Goal: Contribute content

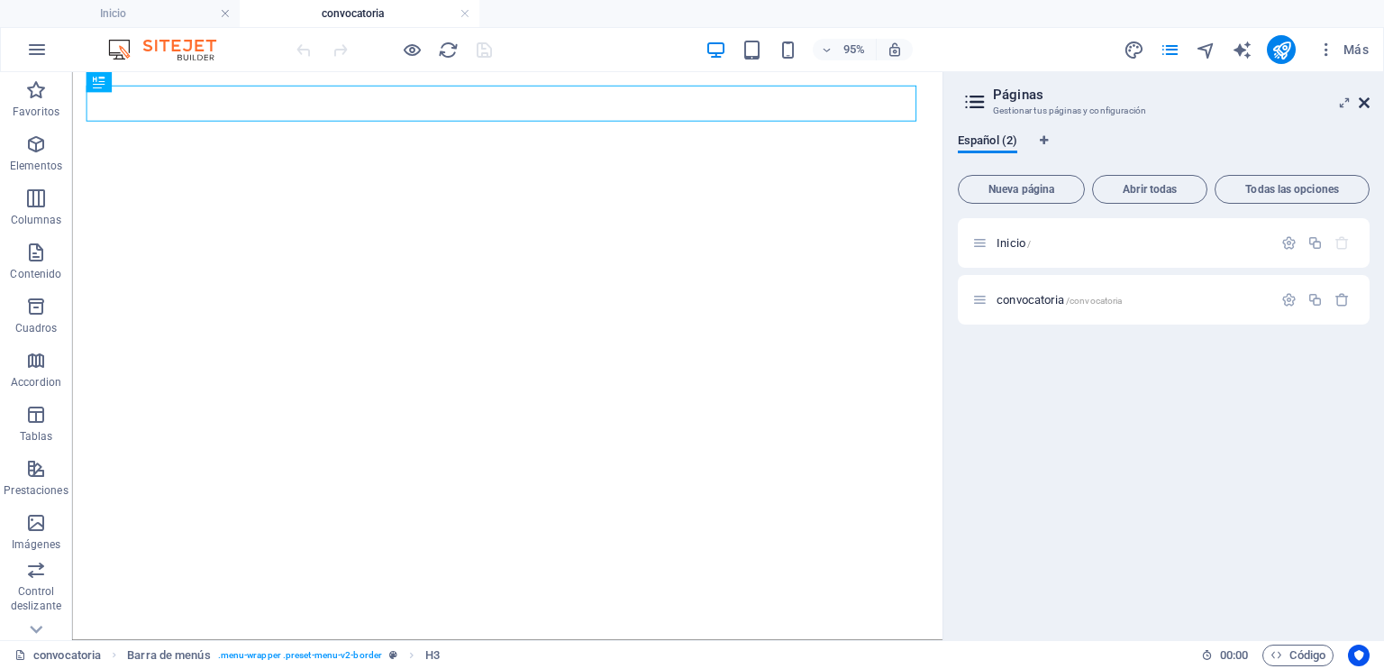
click at [1366, 104] on icon at bounding box center [1364, 103] width 11 height 14
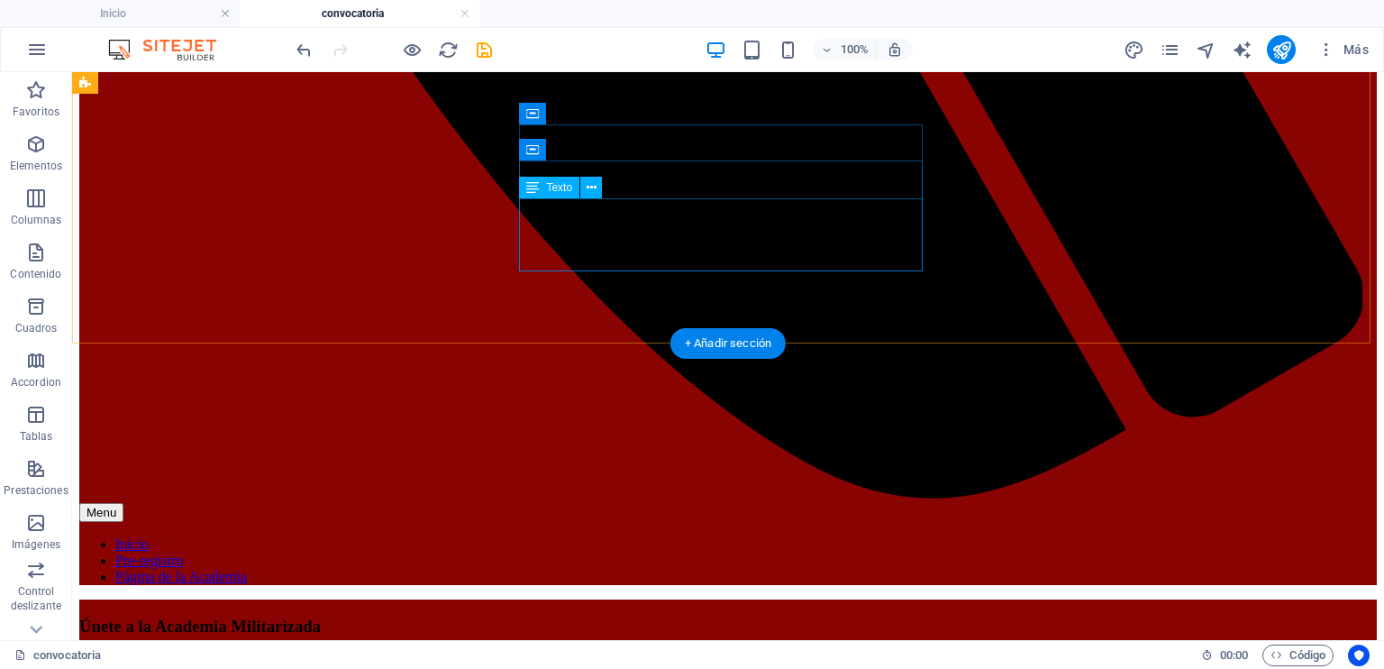
scroll to position [1622, 0]
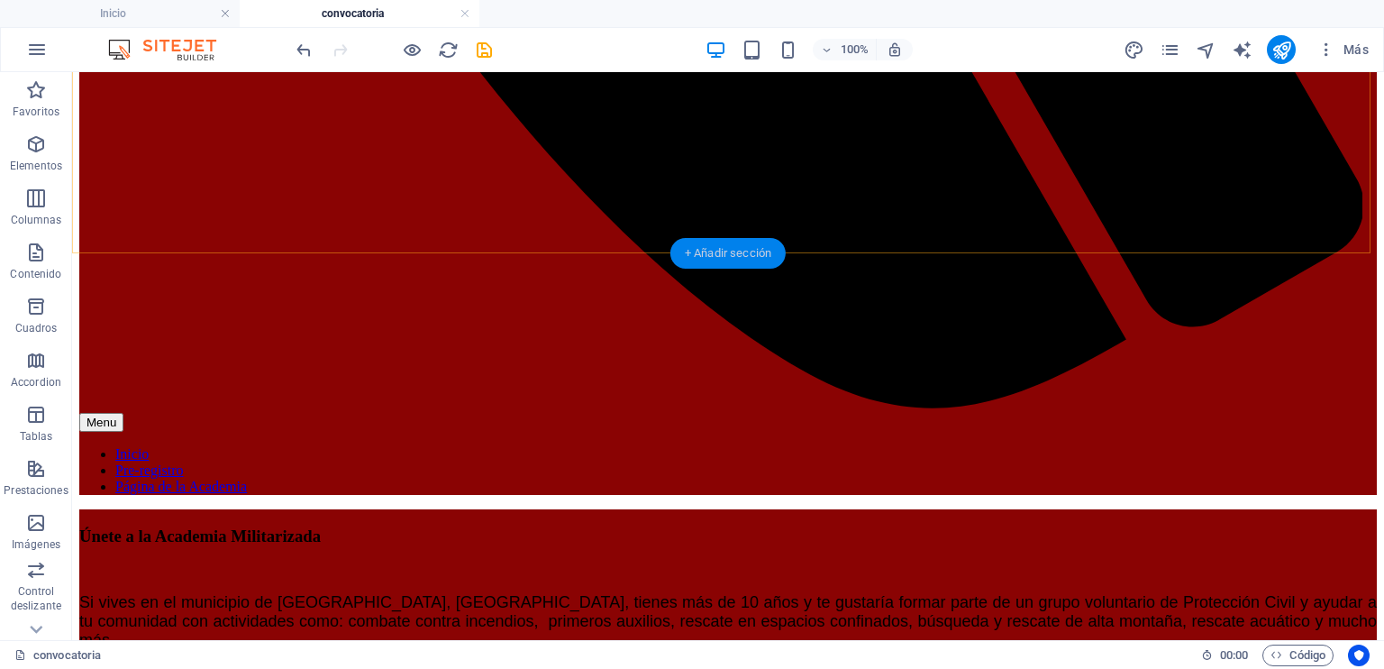
click at [698, 252] on div "+ Añadir sección" at bounding box center [727, 253] width 115 height 31
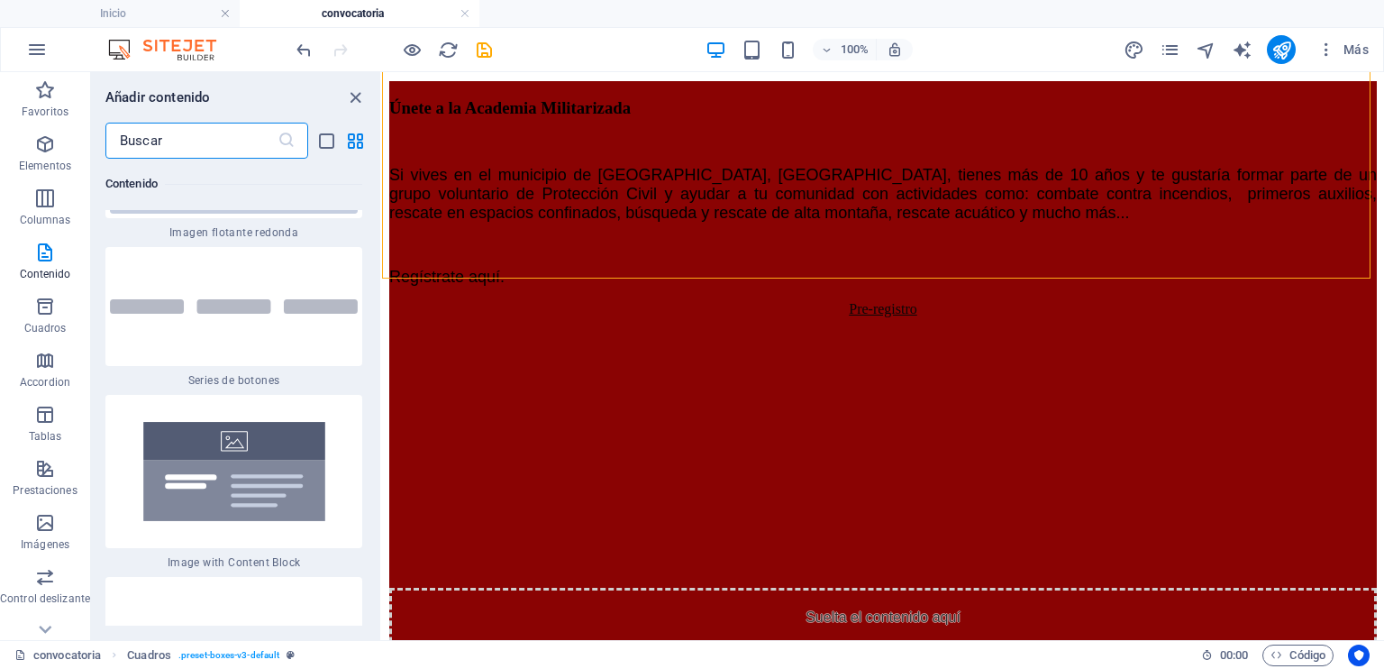
scroll to position [8450, 0]
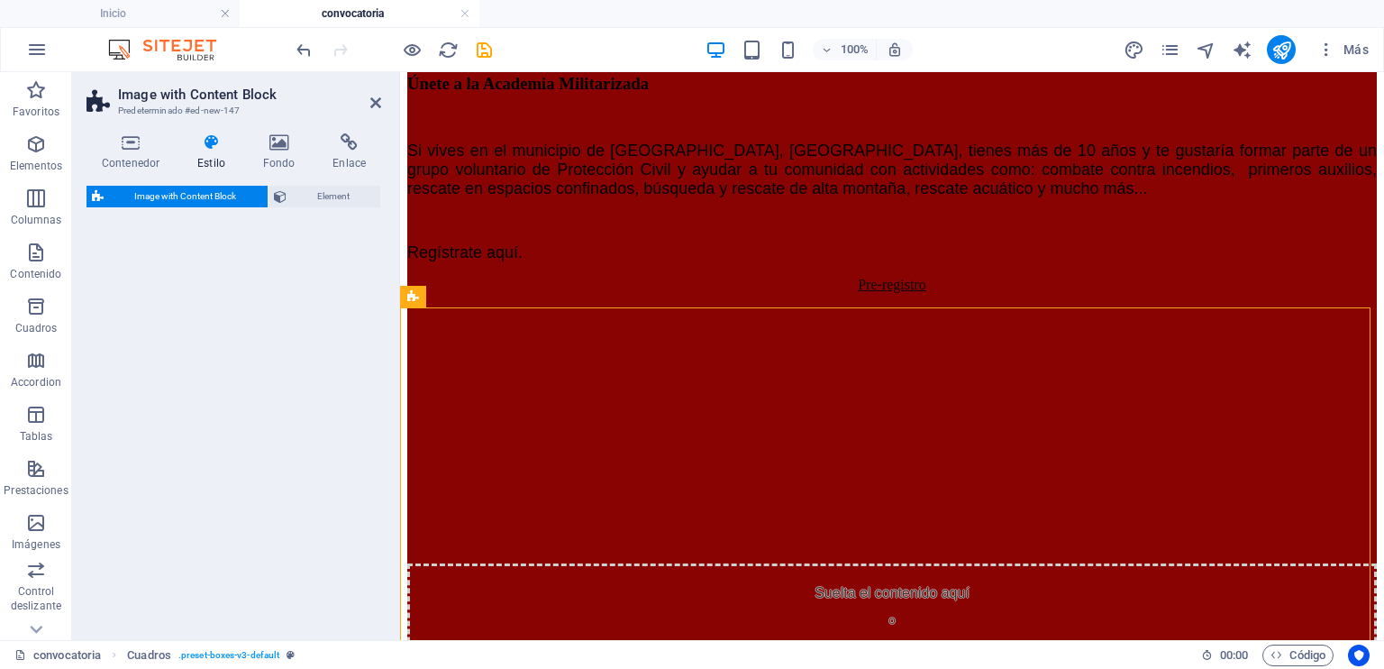
select select "rem"
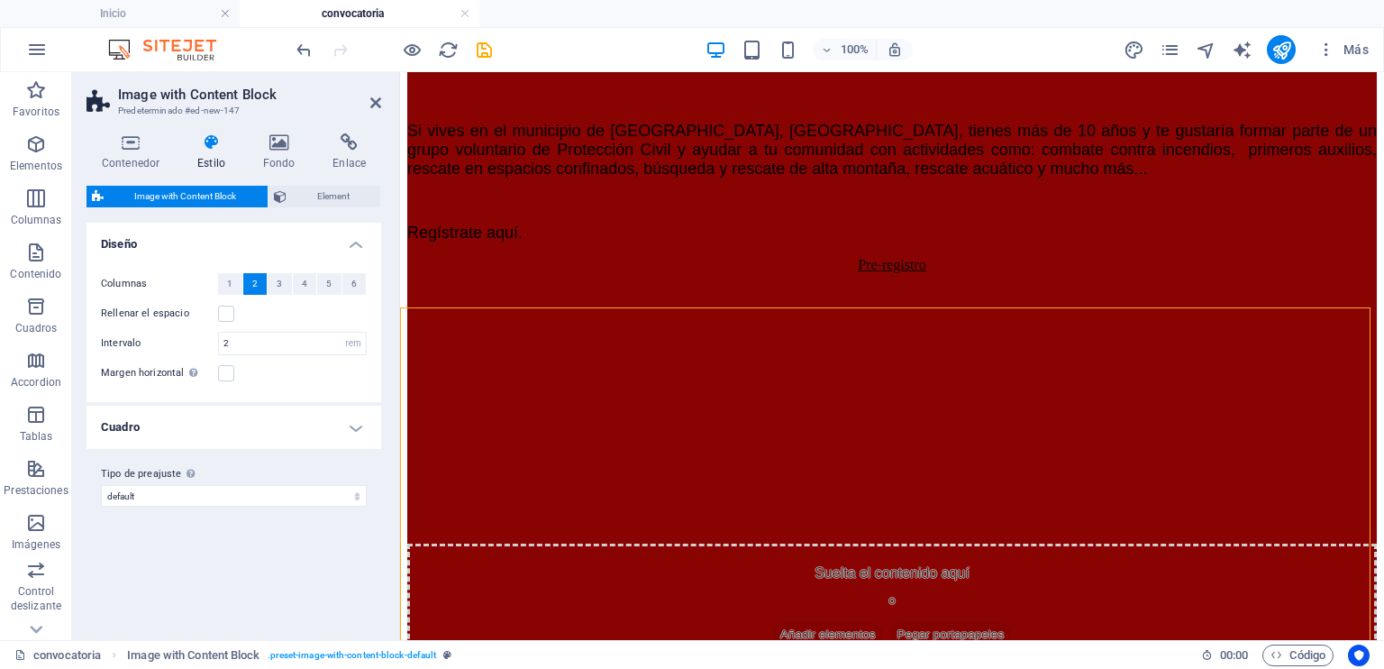
scroll to position [1568, 0]
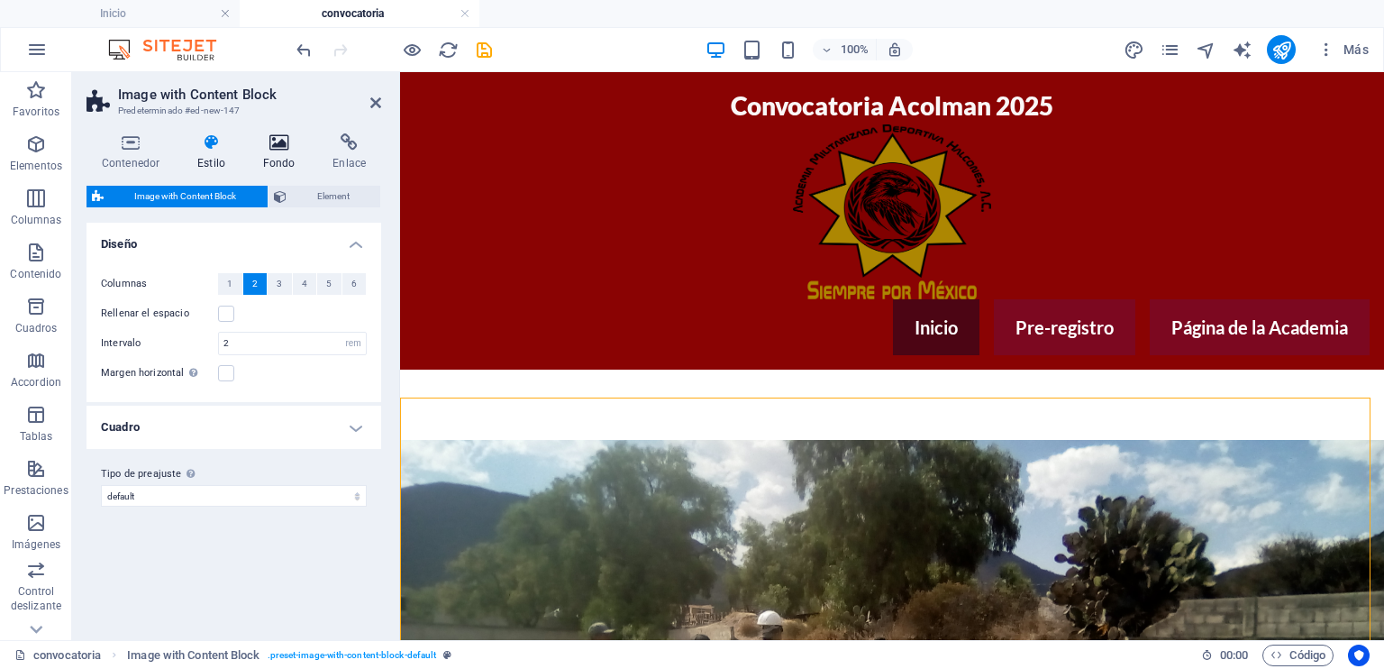
click at [281, 160] on h4 "Fondo" at bounding box center [283, 152] width 70 height 38
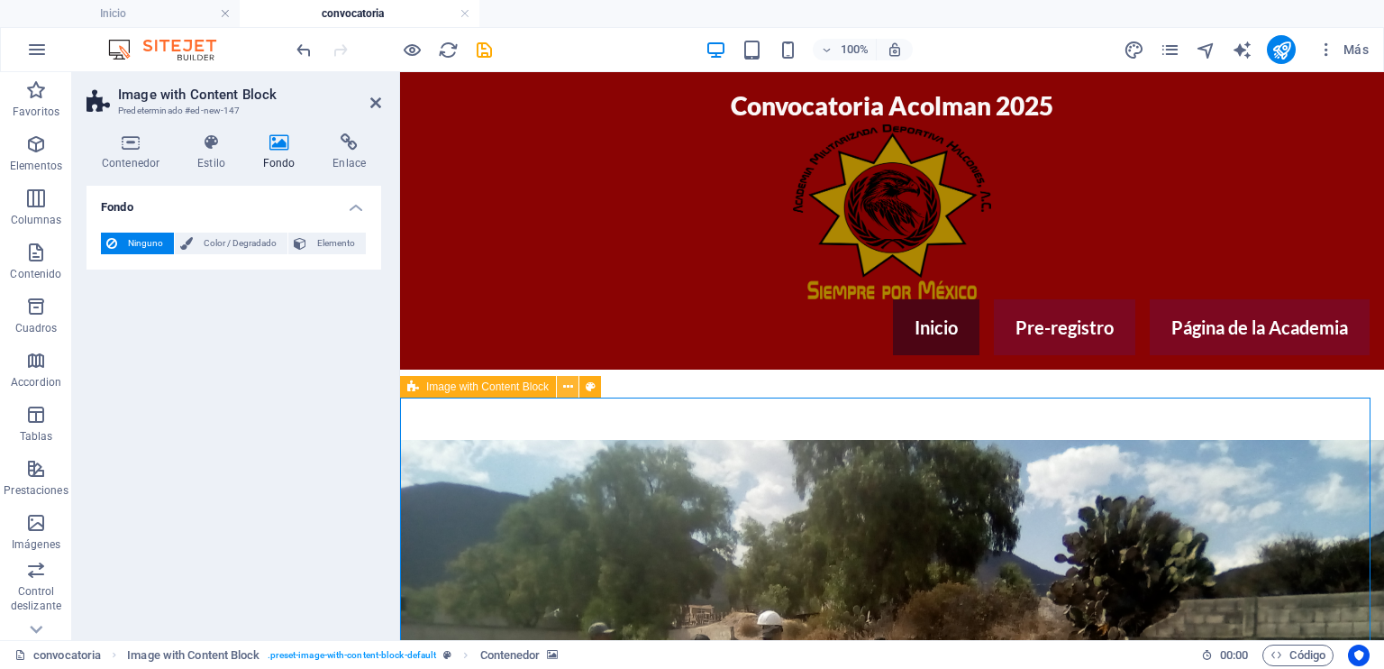
click at [568, 382] on icon at bounding box center [568, 387] width 10 height 19
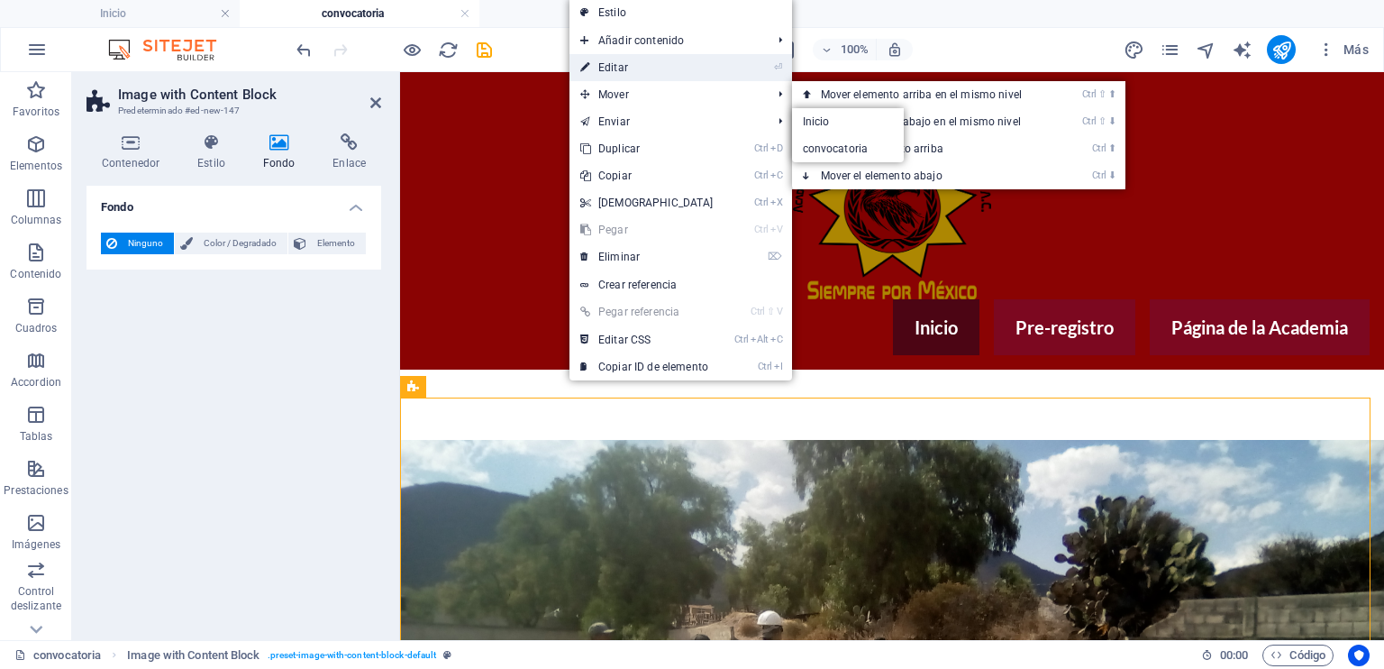
click at [612, 65] on link "⏎ Editar" at bounding box center [647, 67] width 155 height 27
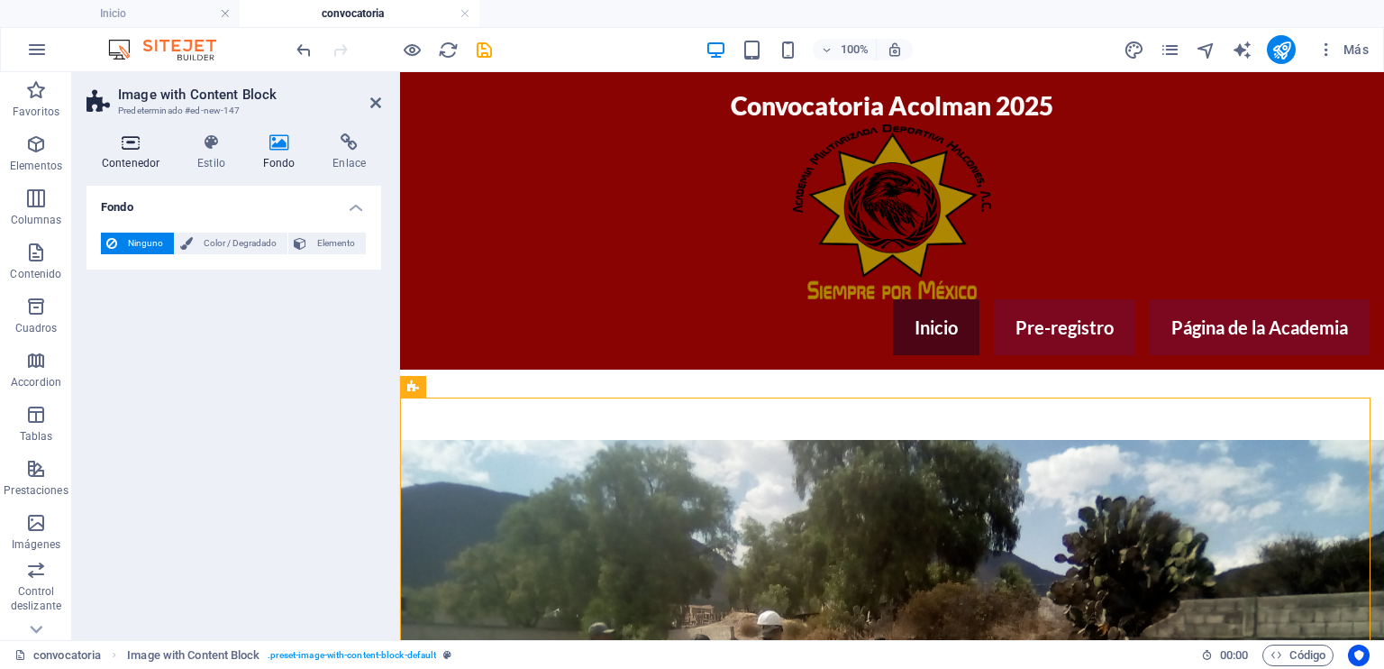
click at [155, 164] on h4 "Contenedor" at bounding box center [135, 152] width 96 height 38
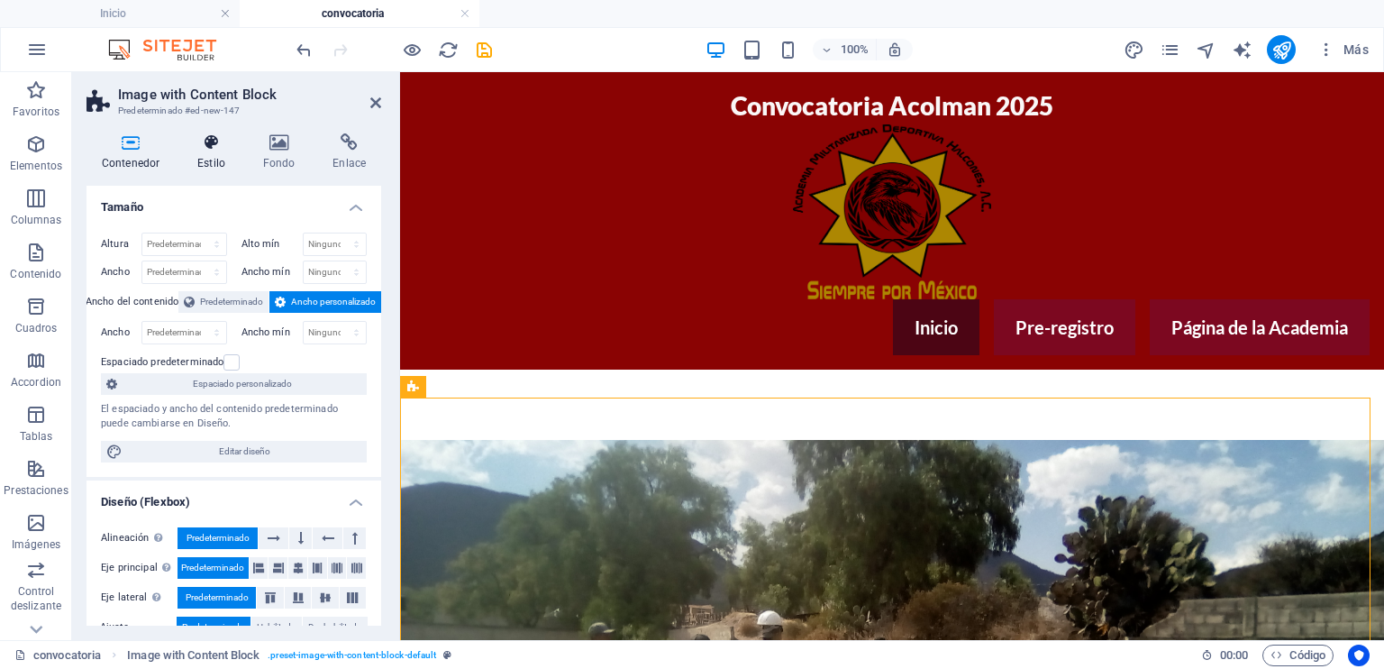
click at [205, 168] on h4 "Estilo" at bounding box center [215, 152] width 66 height 38
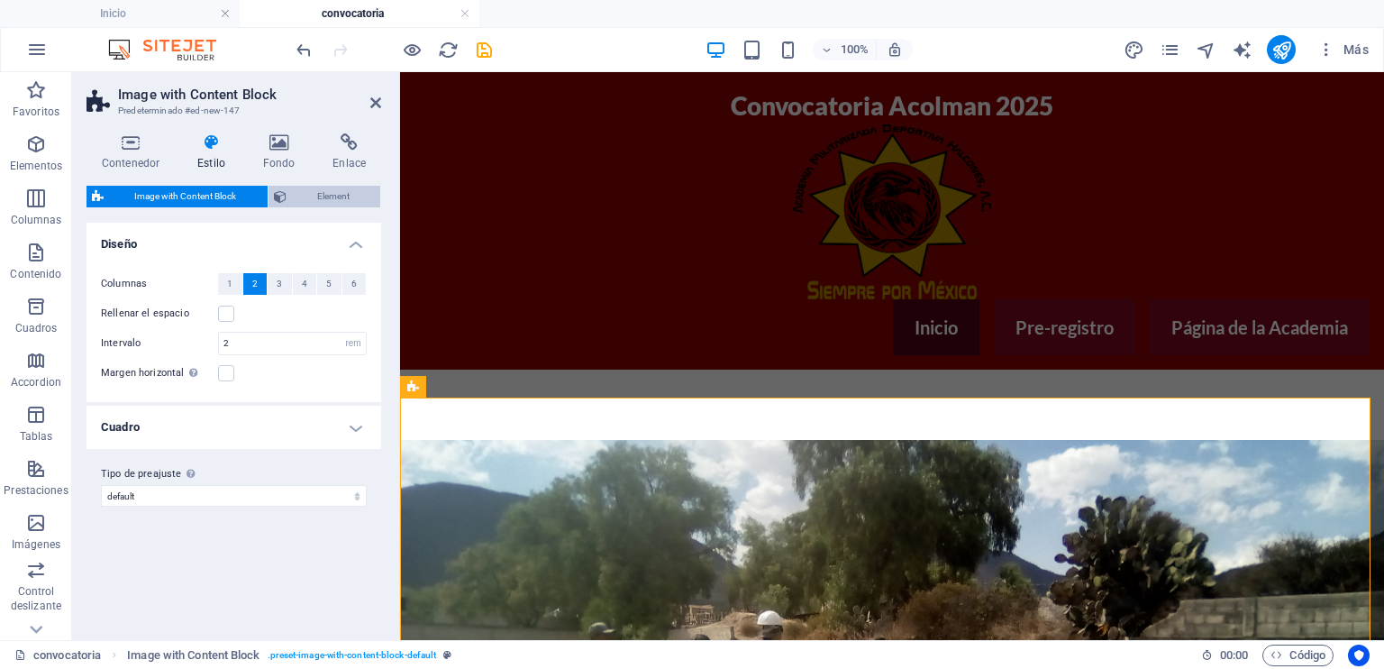
click at [290, 191] on button "Element" at bounding box center [325, 197] width 113 height 22
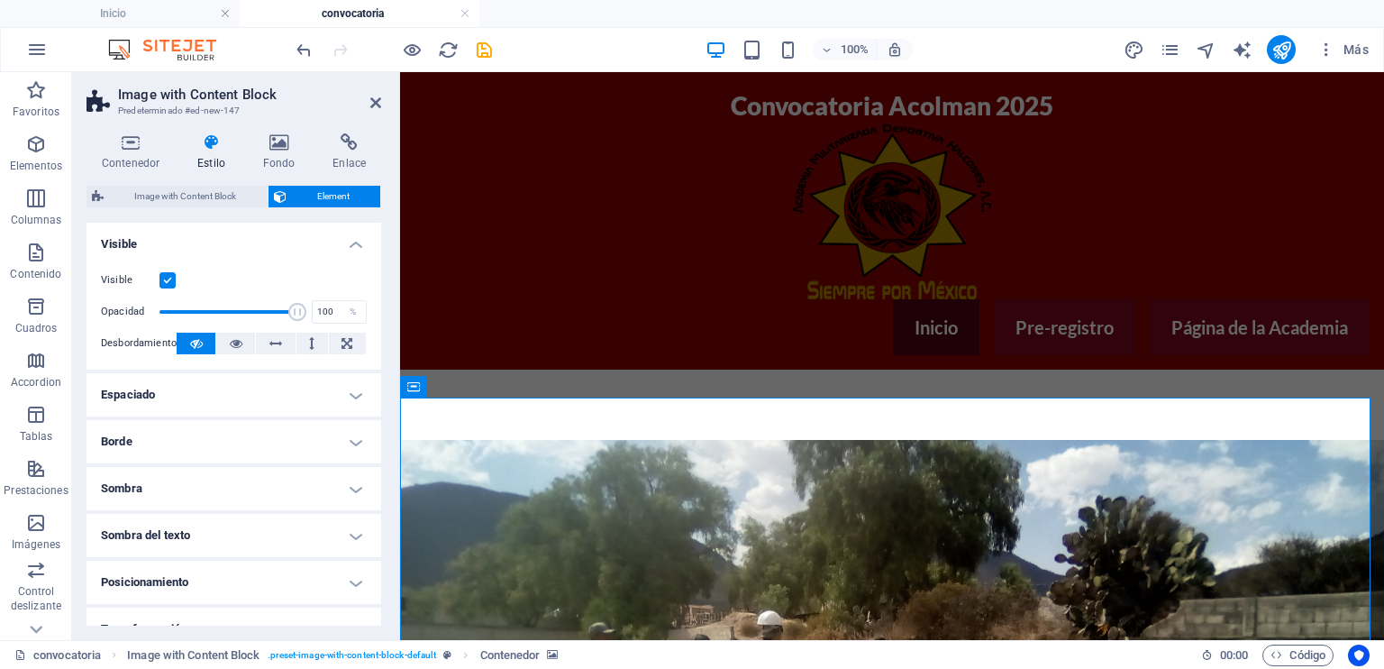
select select "px"
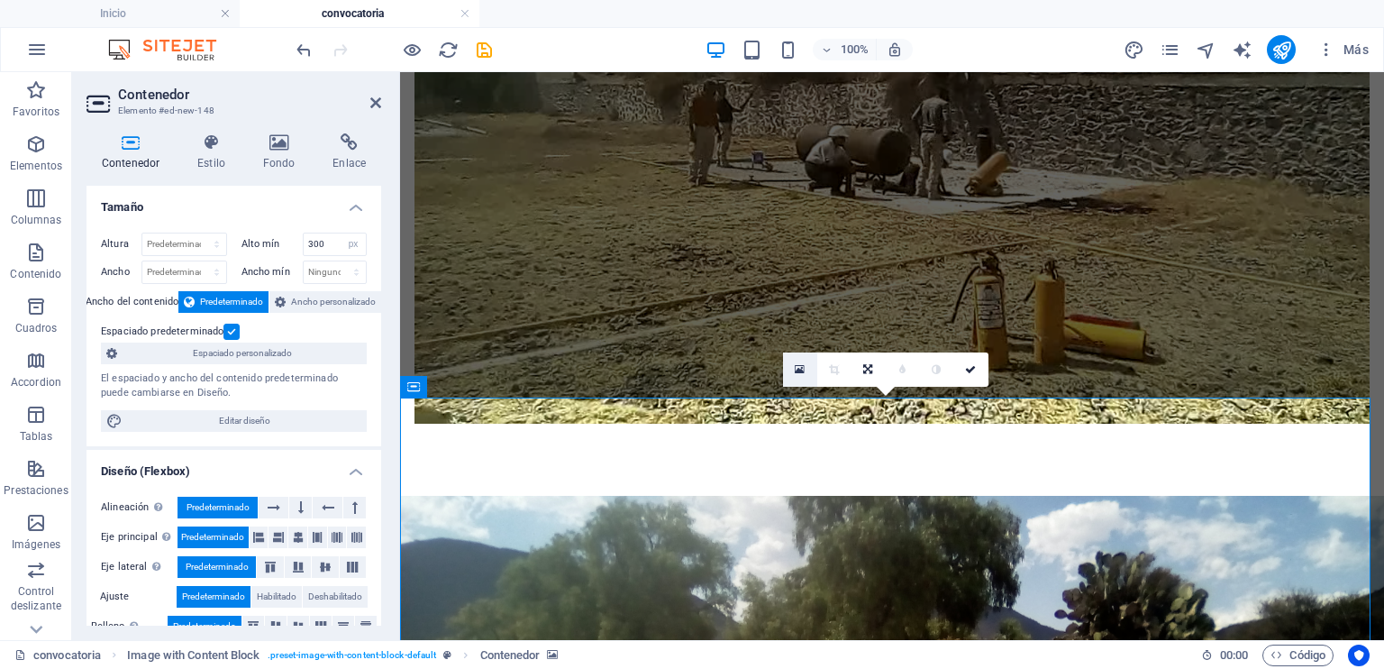
click at [803, 368] on icon at bounding box center [800, 369] width 10 height 13
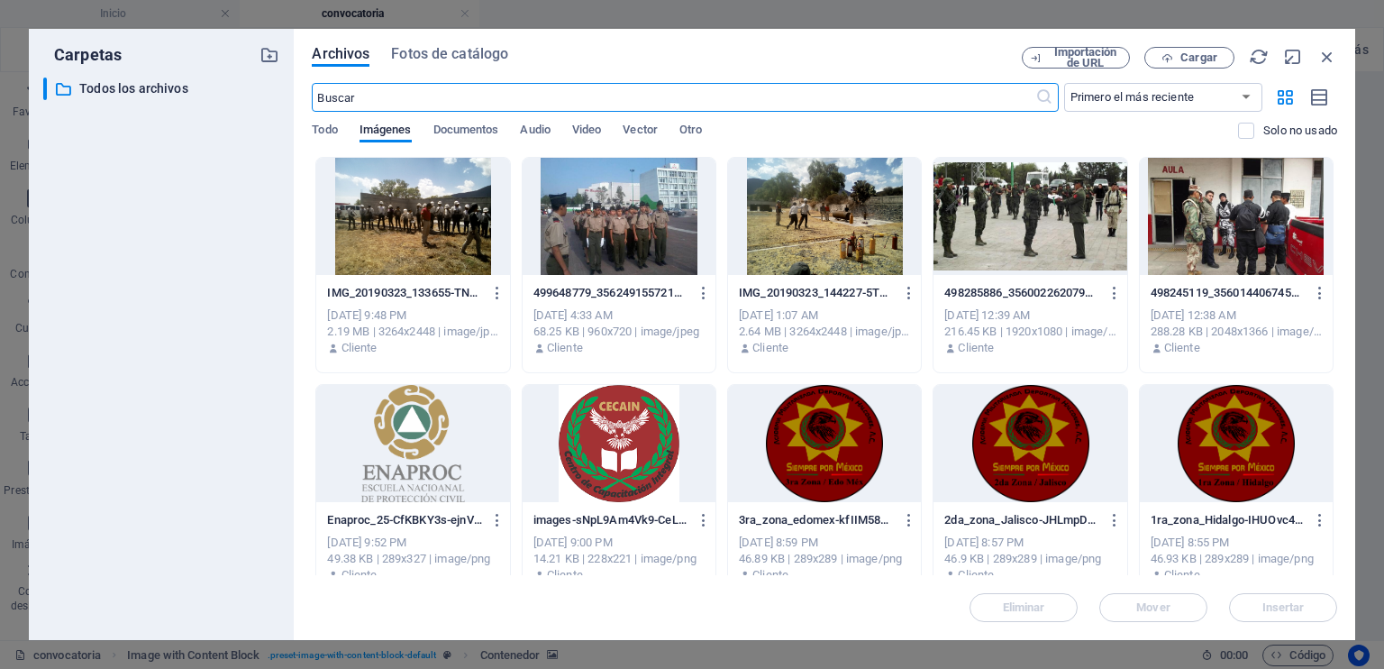
click at [424, 223] on div at bounding box center [412, 216] width 193 height 117
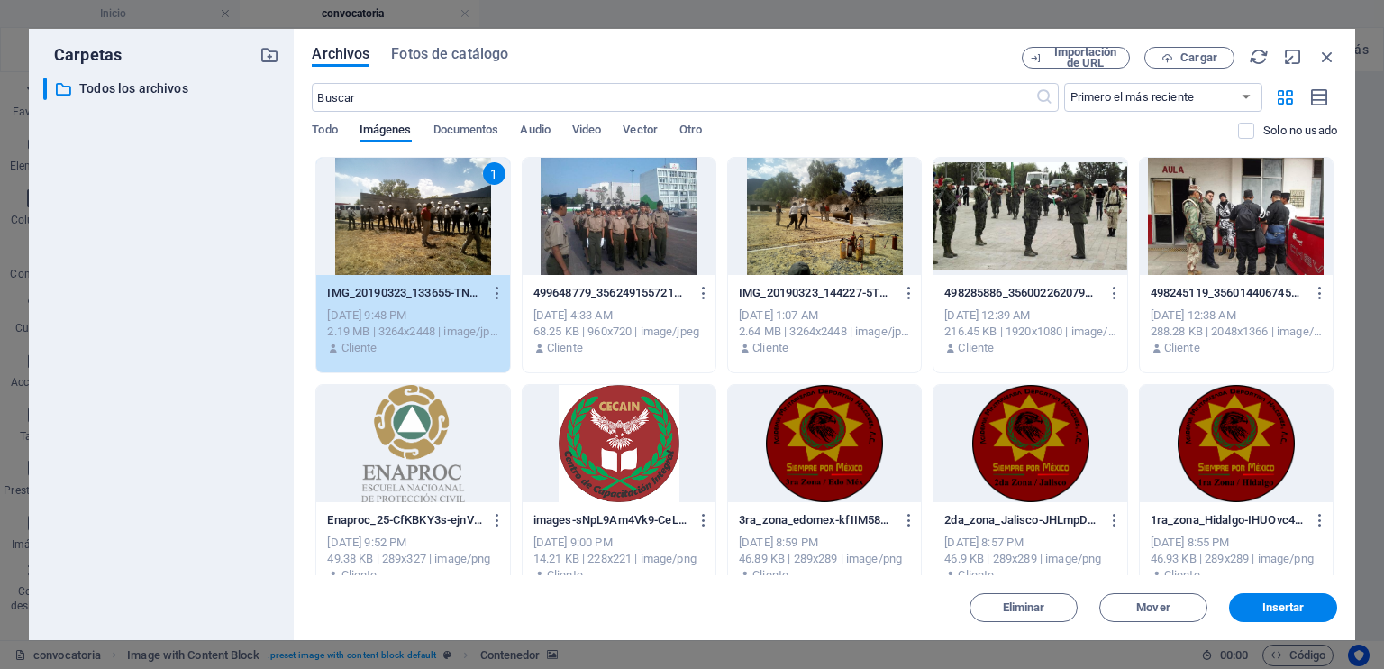
click at [424, 223] on div "1" at bounding box center [412, 216] width 193 height 117
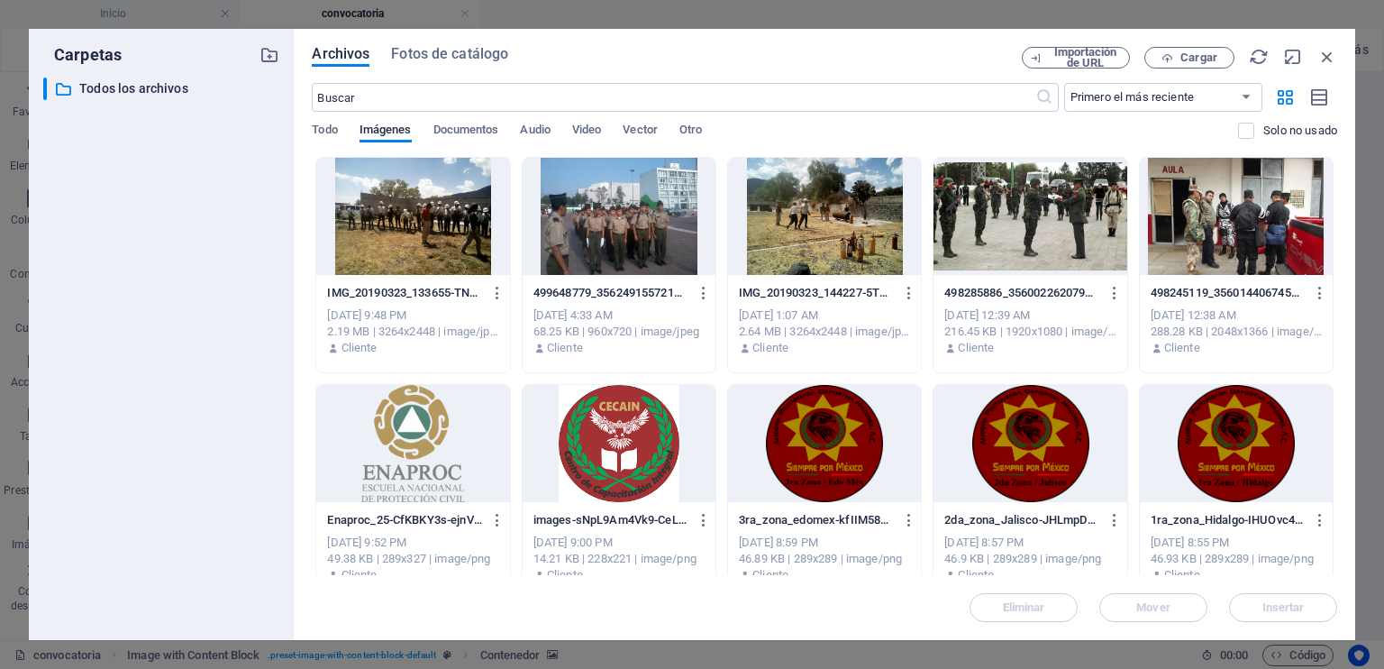
click at [424, 223] on div at bounding box center [412, 216] width 193 height 117
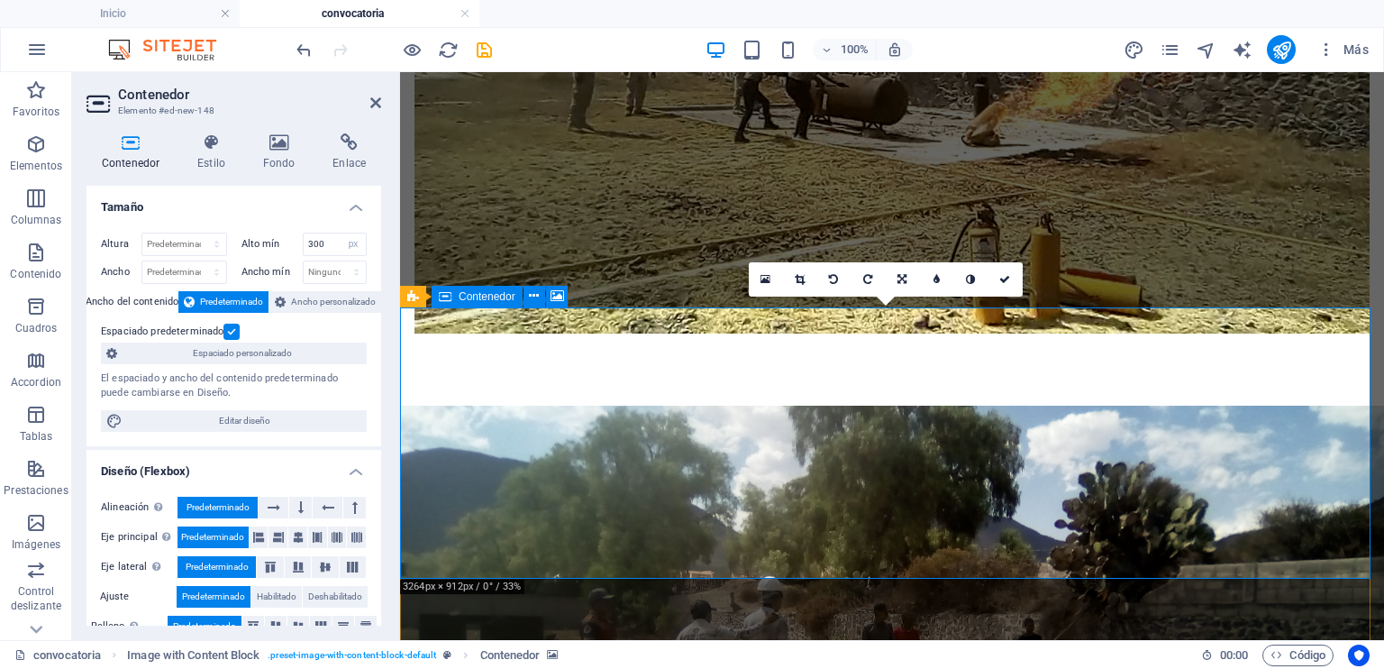
scroll to position [1748, 0]
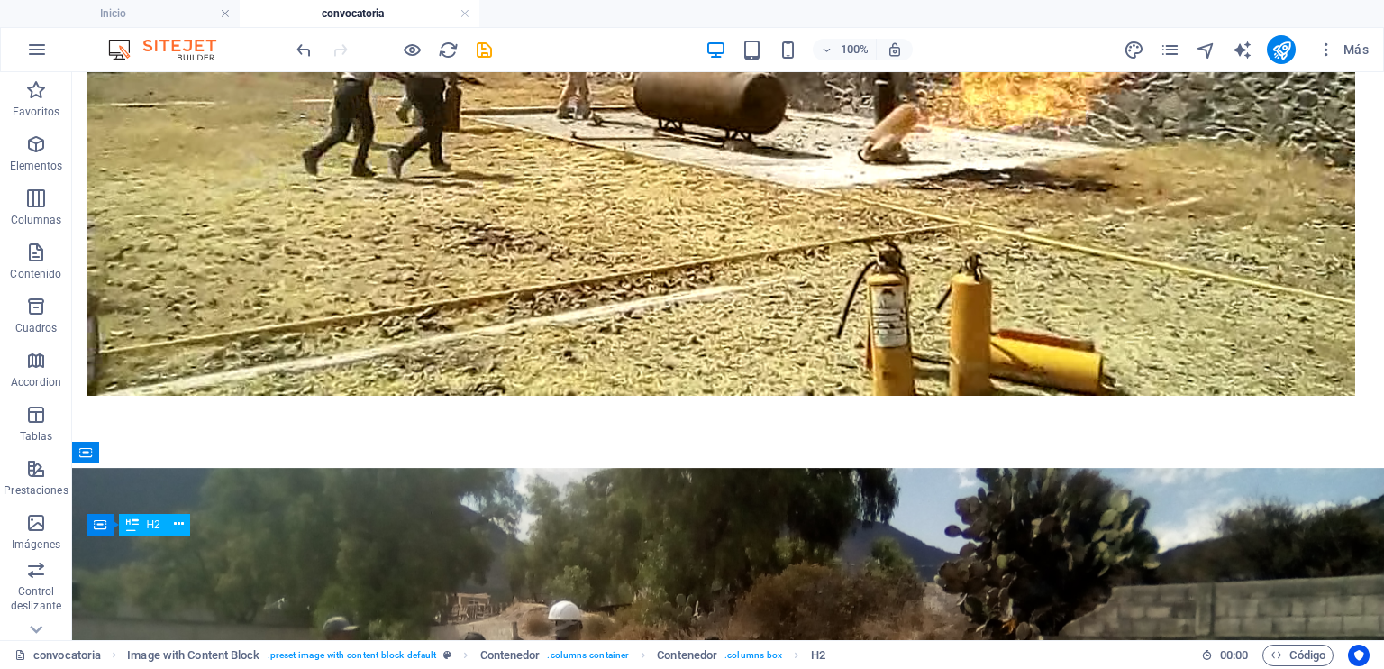
scroll to position [1712, 0]
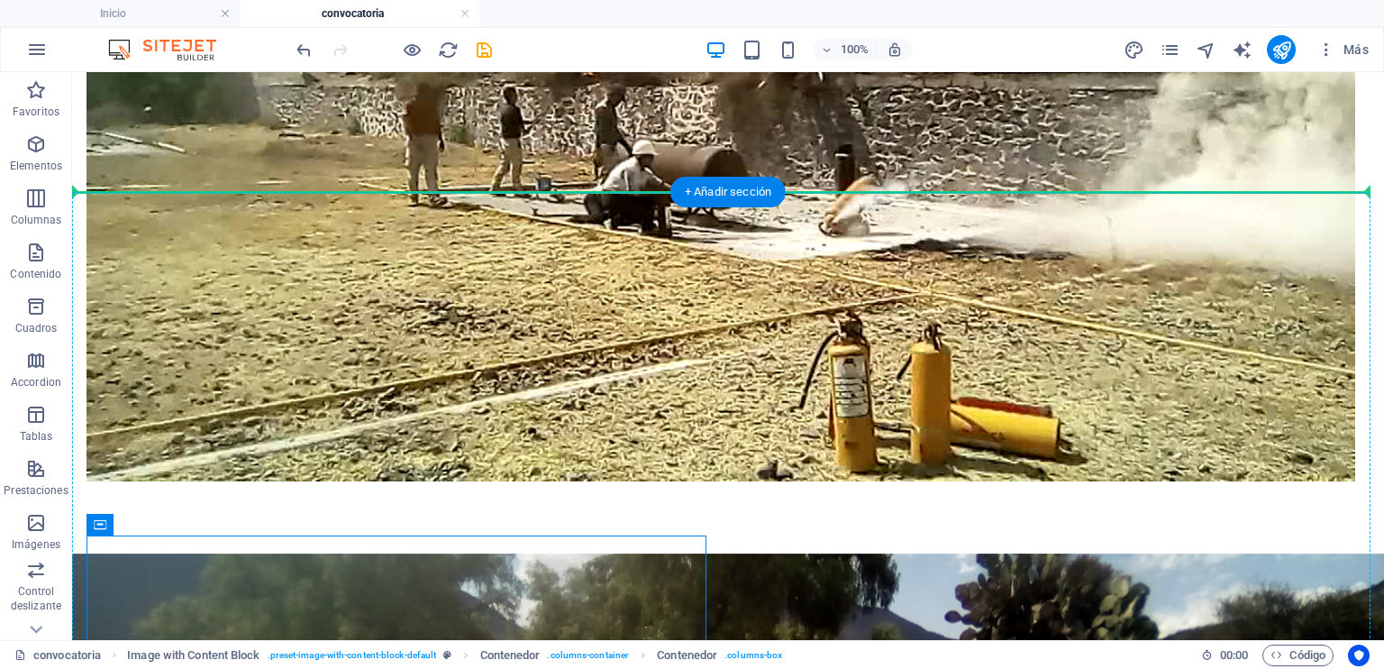
drag, startPoint x: 192, startPoint y: 597, endPoint x: 207, endPoint y: 249, distance: 349.1
